Goal: Find specific page/section: Find specific page/section

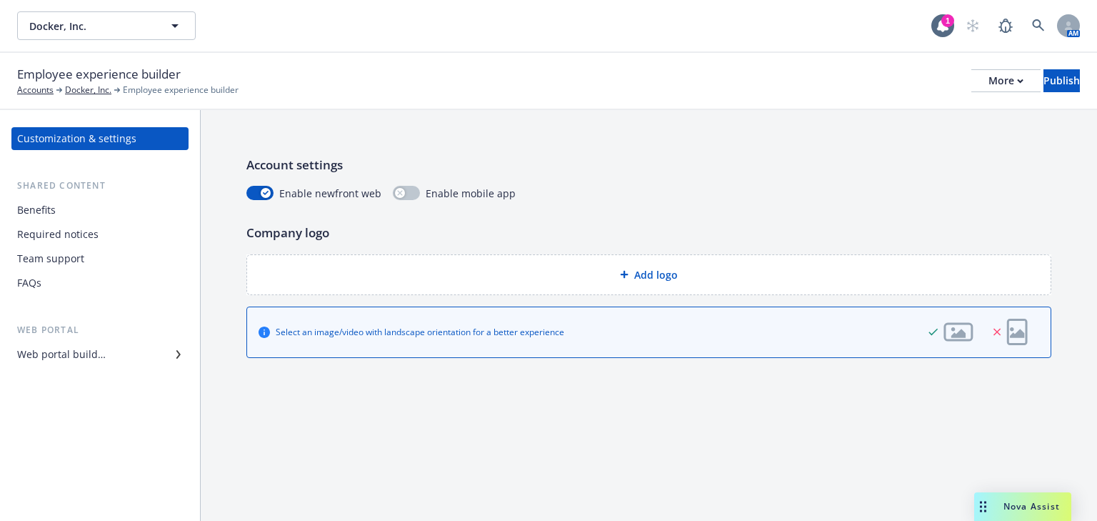
click at [56, 211] on div "Benefits" at bounding box center [100, 210] width 166 height 23
